Goal: Find specific page/section: Locate a particular part of the current website

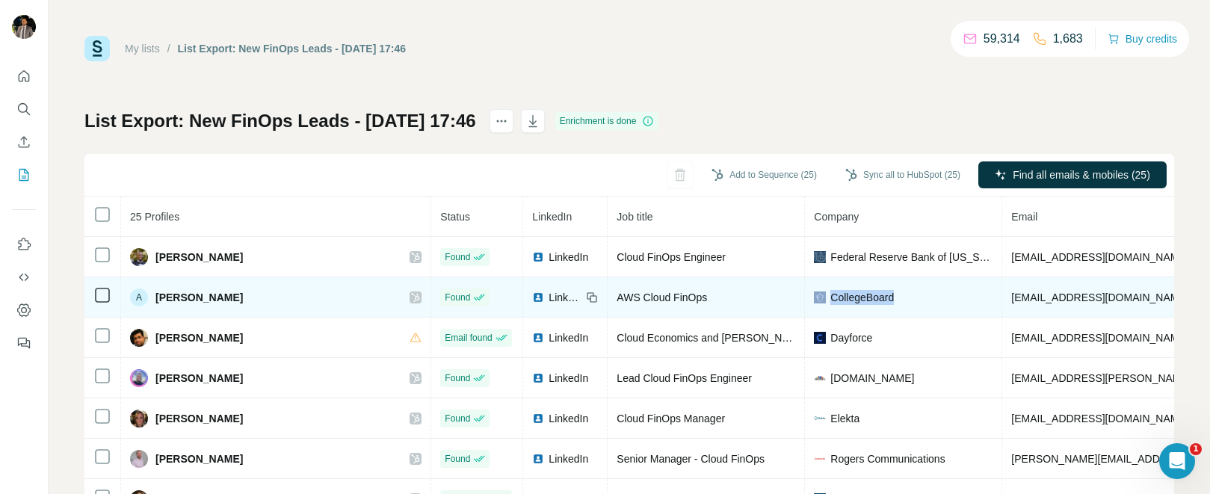
drag, startPoint x: 908, startPoint y: 298, endPoint x: 806, endPoint y: 298, distance: 102.4
click at [806, 298] on td "CollegeBoard" at bounding box center [903, 297] width 197 height 40
click at [914, 298] on div "CollegeBoard" at bounding box center [903, 297] width 179 height 15
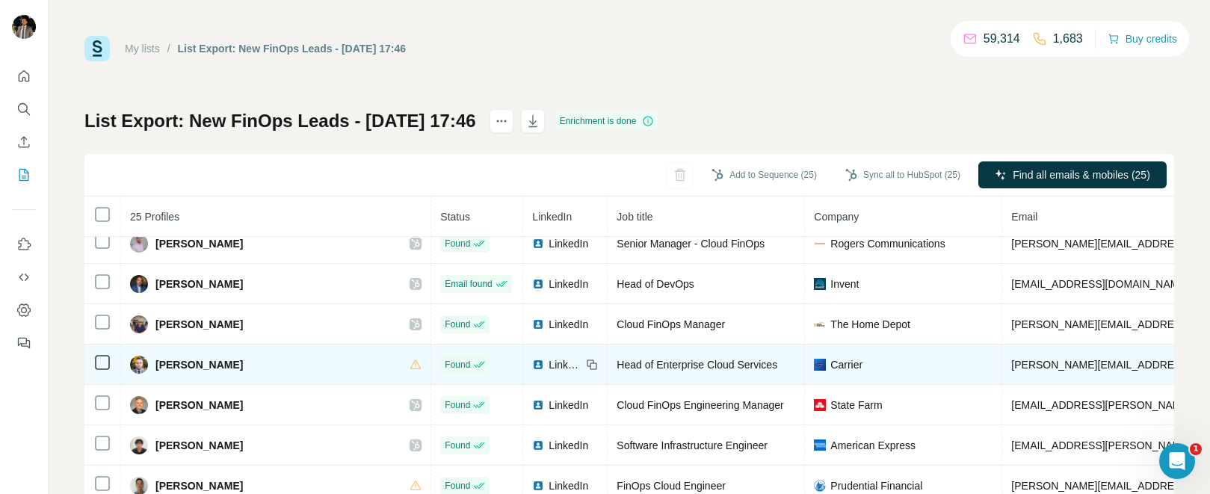
scroll to position [217, 0]
drag, startPoint x: 850, startPoint y: 358, endPoint x: 817, endPoint y: 359, distance: 32.9
click at [817, 359] on div "Carrier" at bounding box center [903, 363] width 179 height 15
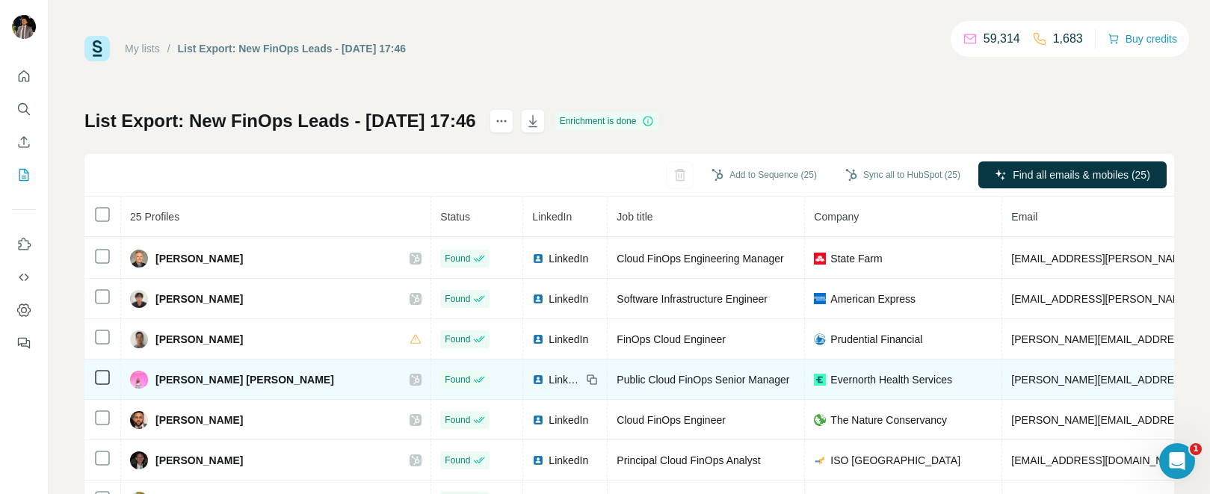
scroll to position [378, 0]
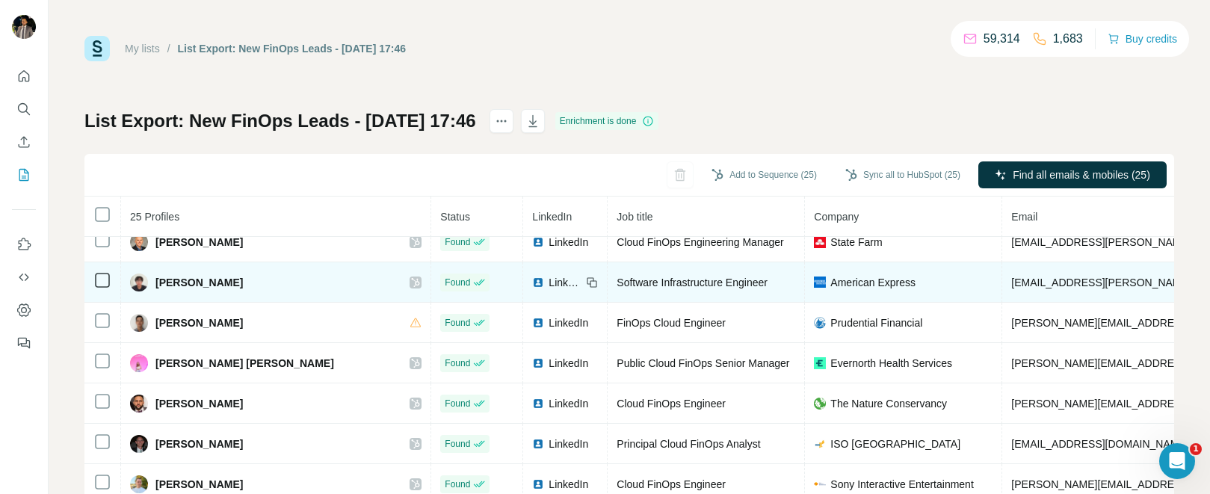
drag, startPoint x: 921, startPoint y: 289, endPoint x: 869, endPoint y: 289, distance: 51.6
click at [869, 289] on td "American Express" at bounding box center [903, 282] width 197 height 40
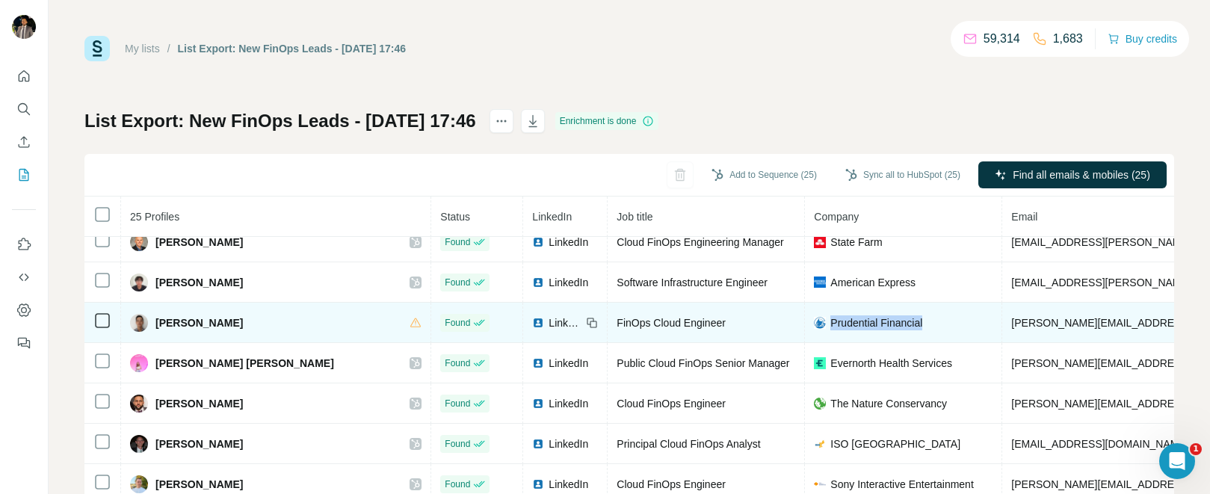
drag, startPoint x: 899, startPoint y: 328, endPoint x: 827, endPoint y: 329, distance: 72.5
click at [827, 329] on div "Prudential Financial" at bounding box center [903, 322] width 179 height 15
click at [944, 324] on div "Prudential Financial" at bounding box center [903, 322] width 179 height 15
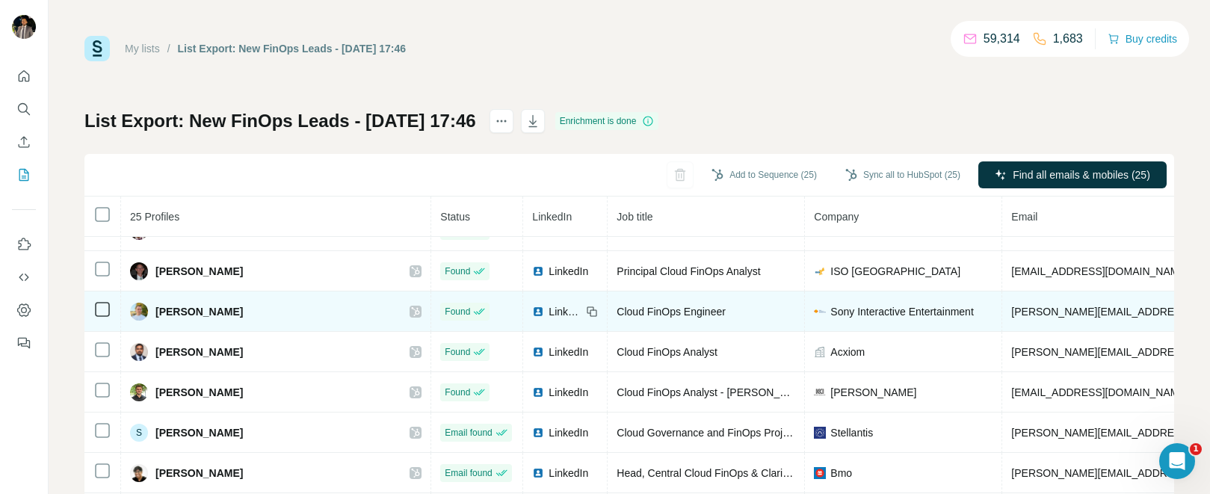
scroll to position [587, 0]
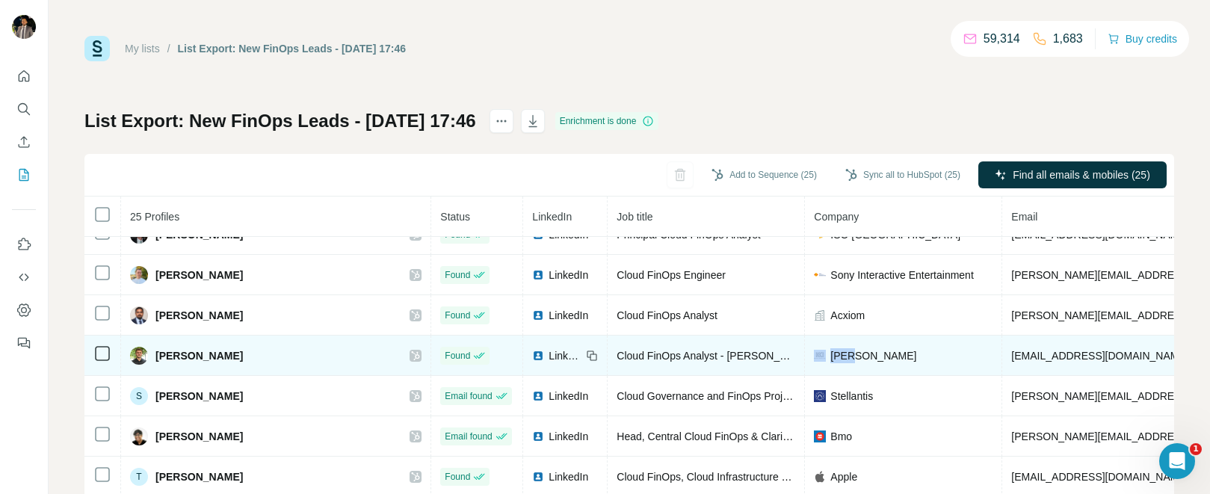
drag, startPoint x: 875, startPoint y: 362, endPoint x: 811, endPoint y: 354, distance: 64.7
click at [811, 354] on td "[PERSON_NAME]" at bounding box center [903, 356] width 197 height 40
click at [924, 351] on div "[PERSON_NAME]" at bounding box center [903, 355] width 179 height 15
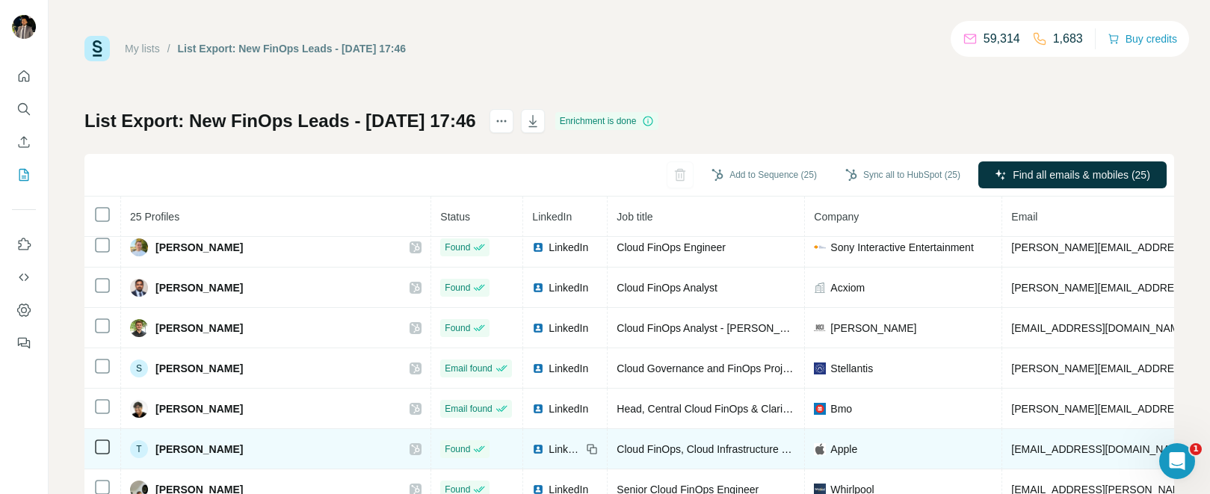
scroll to position [616, 0]
drag, startPoint x: 881, startPoint y: 453, endPoint x: 824, endPoint y: 440, distance: 58.9
click at [805, 446] on td "Apple" at bounding box center [903, 448] width 197 height 40
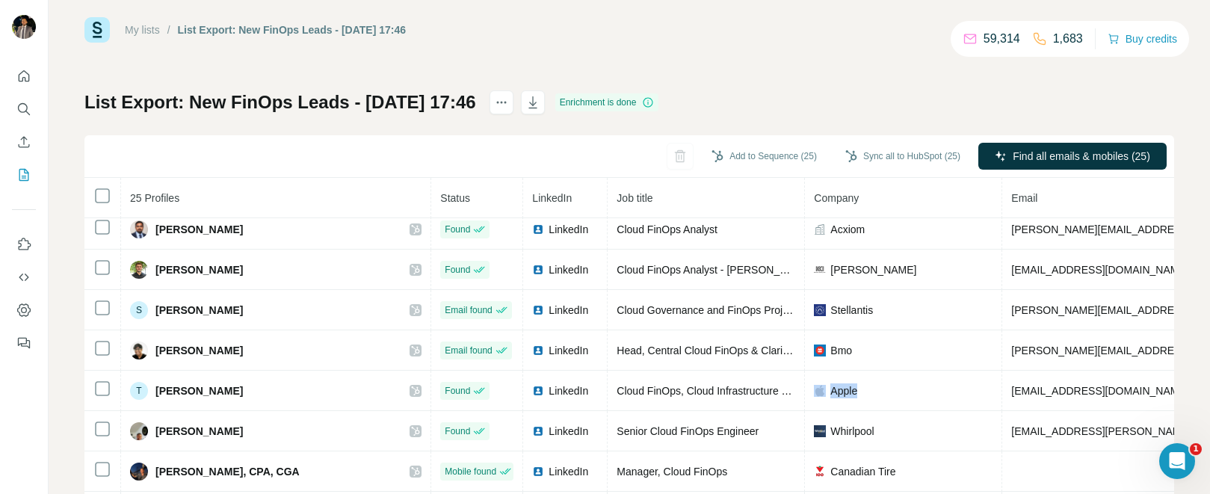
scroll to position [22, 0]
